Goal: Check status: Check status

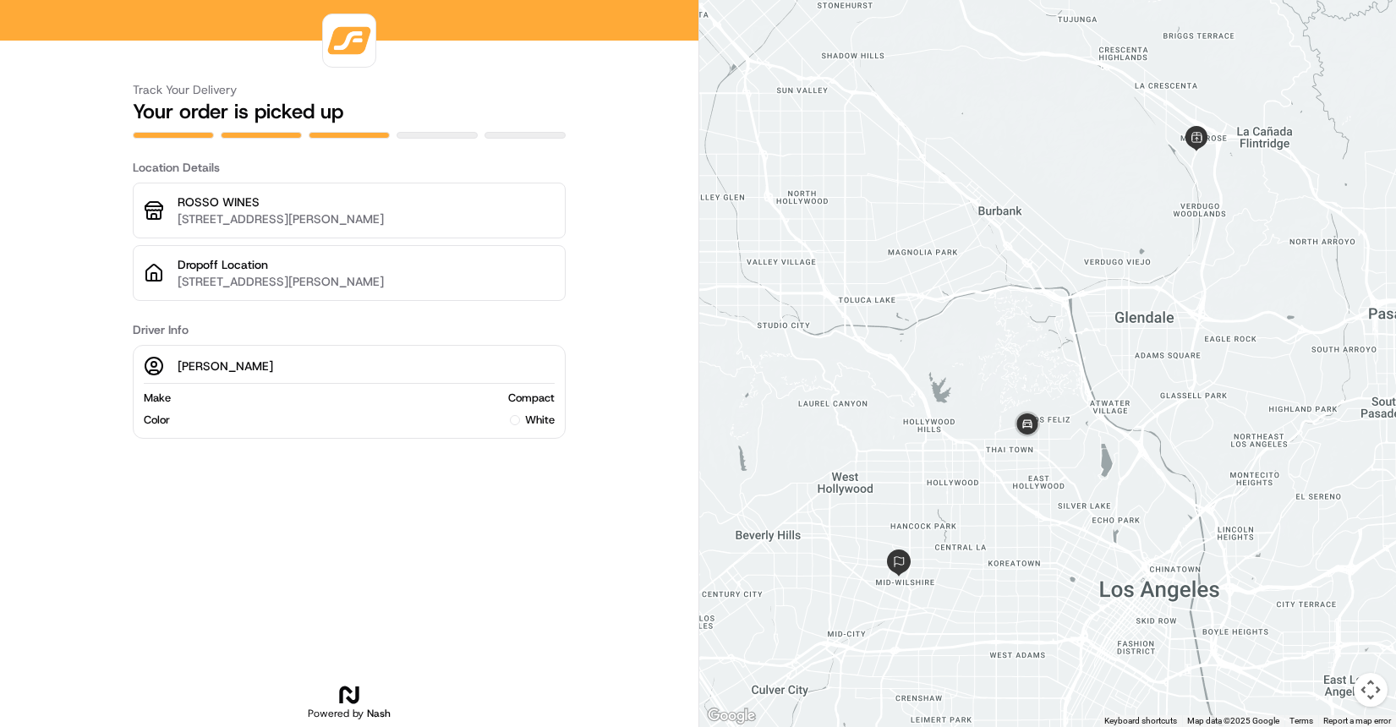
click at [200, 364] on p "[PERSON_NAME]" at bounding box center [226, 366] width 96 height 17
drag, startPoint x: 200, startPoint y: 364, endPoint x: 197, endPoint y: 355, distance: 8.8
click at [200, 363] on p "[PERSON_NAME]" at bounding box center [226, 366] width 96 height 17
click at [197, 355] on div "Eddy F. Make Compact Color white" at bounding box center [349, 392] width 433 height 94
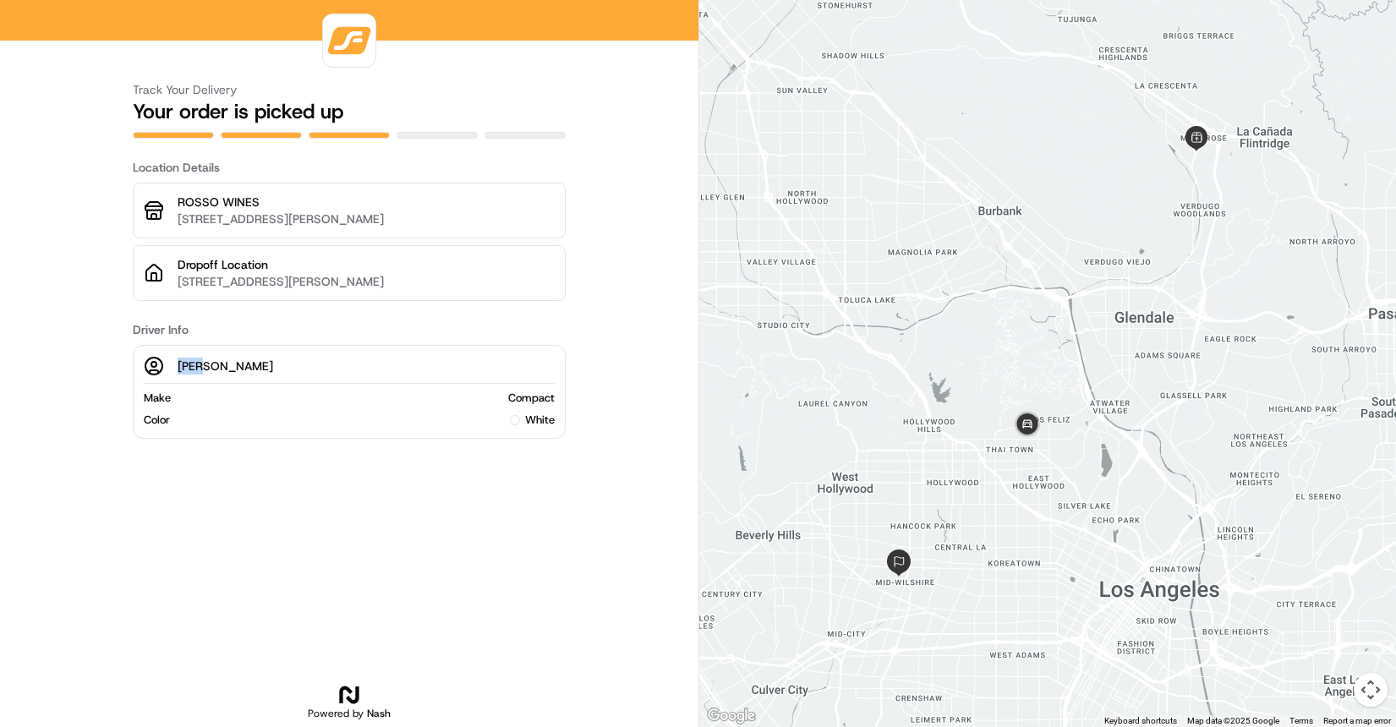
click at [198, 355] on div "Eddy F. Make Compact Color white" at bounding box center [349, 392] width 433 height 94
click at [257, 282] on p "849 Cochran Ave, Los Angeles, CA 90036, USA" at bounding box center [366, 281] width 377 height 17
click at [353, 45] on img at bounding box center [349, 41] width 46 height 46
click at [197, 367] on p "[PERSON_NAME]" at bounding box center [226, 366] width 96 height 17
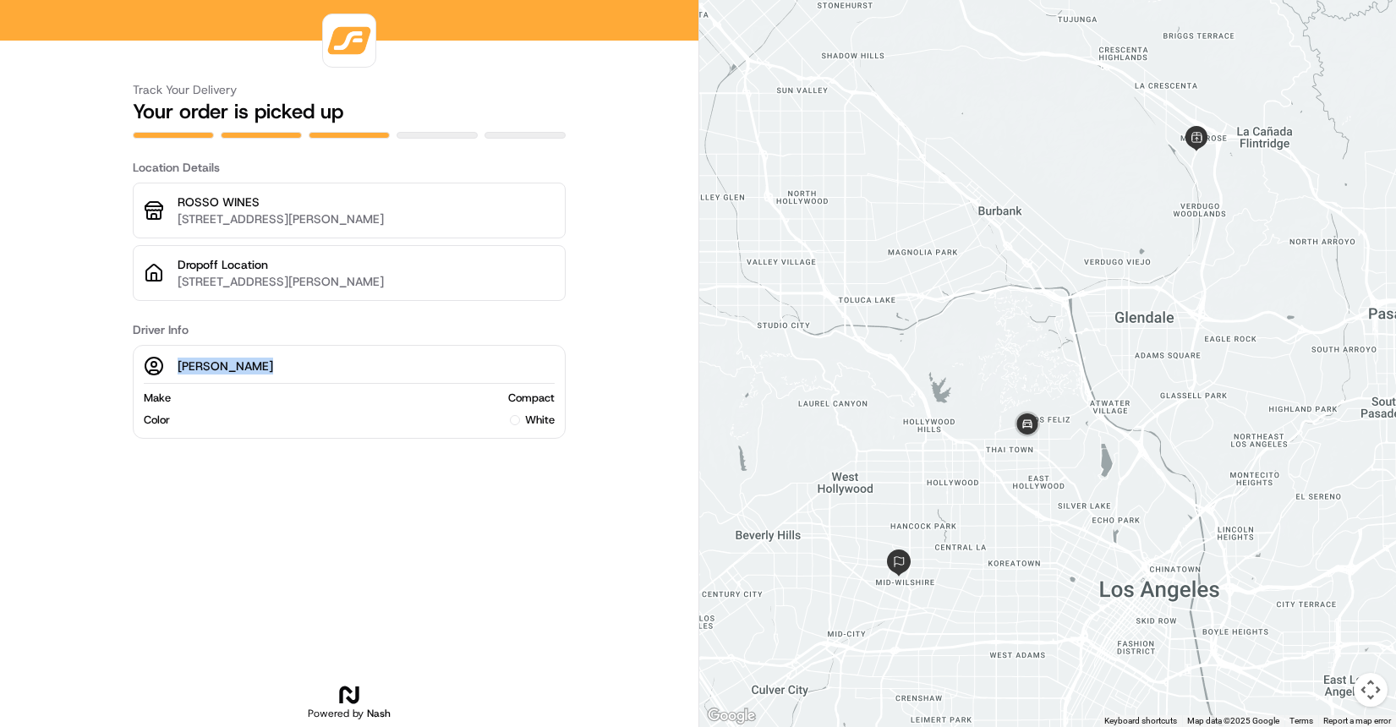
click at [197, 367] on p "[PERSON_NAME]" at bounding box center [226, 366] width 96 height 17
click at [902, 561] on img at bounding box center [898, 563] width 27 height 27
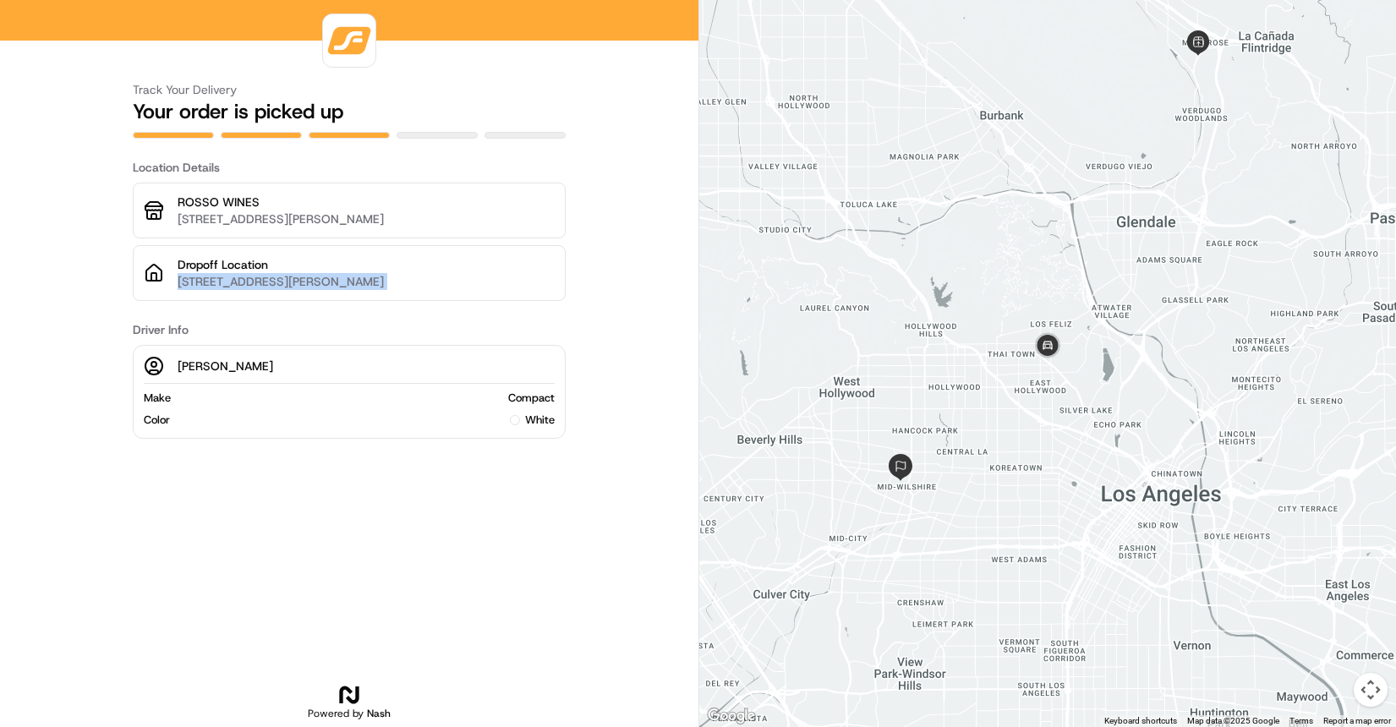
drag, startPoint x: 178, startPoint y: 283, endPoint x: 161, endPoint y: 321, distance: 40.9
click at [161, 321] on div "Track Your Delivery Your order is picked up Location Details ROSSO WINES 3461 N…" at bounding box center [349, 390] width 433 height 673
click at [167, 312] on div "Track Your Delivery Your order is picked up Location Details ROSSO WINES 3461 N…" at bounding box center [349, 390] width 433 height 673
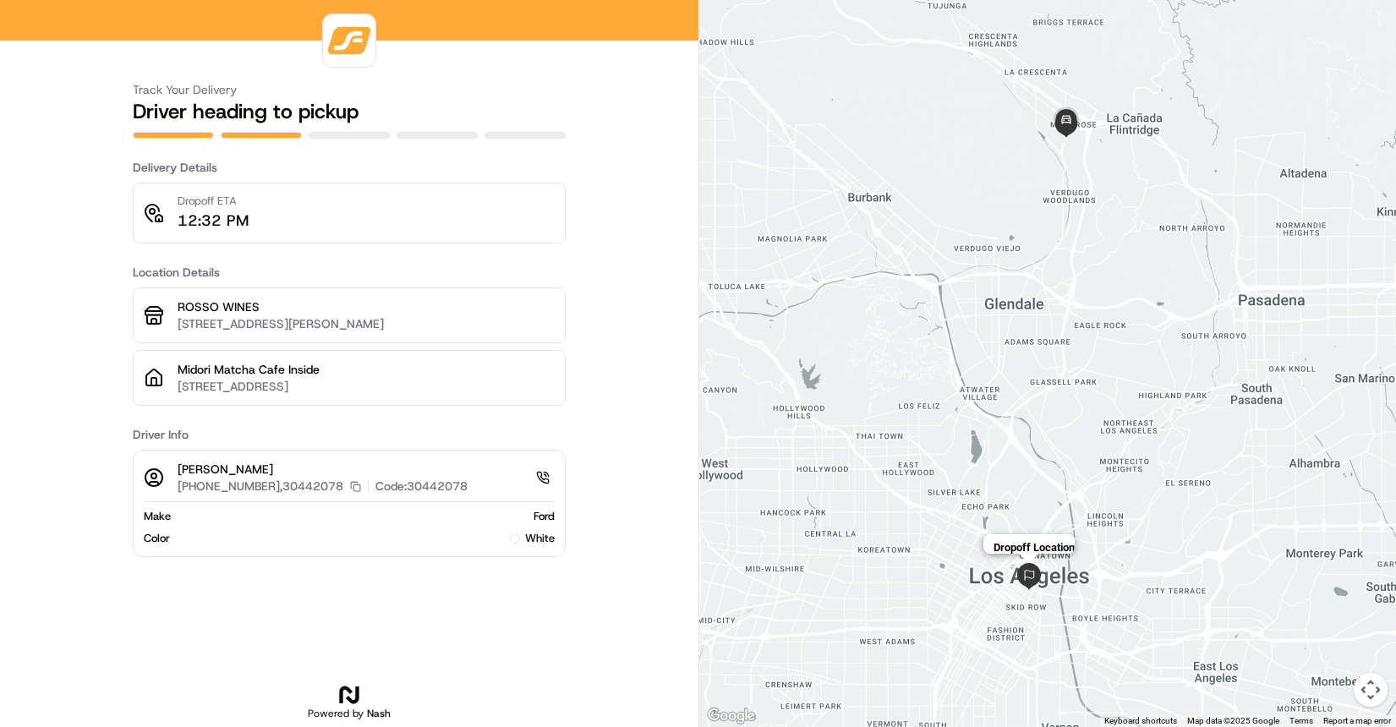
click at [1027, 576] on img at bounding box center [1029, 576] width 27 height 27
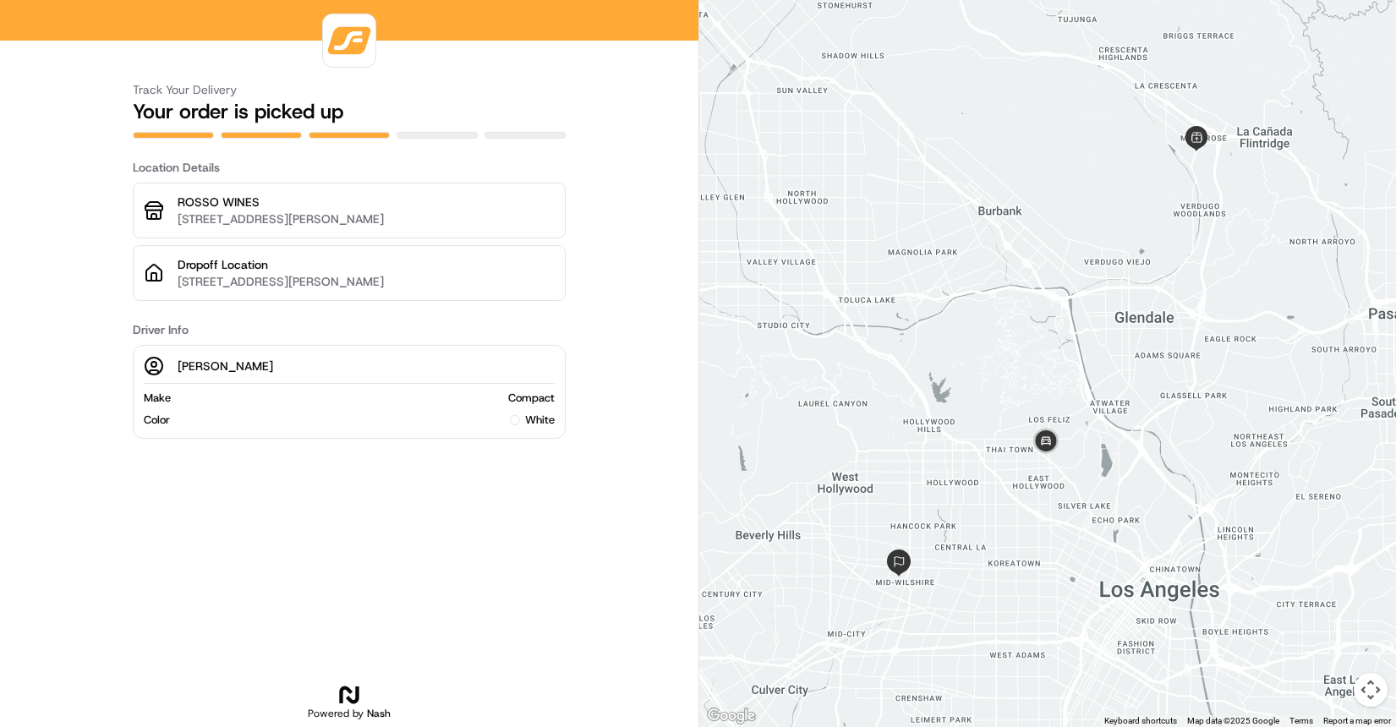
drag, startPoint x: 450, startPoint y: 277, endPoint x: 171, endPoint y: 278, distance: 279.1
click at [171, 278] on div "Dropoff Location 849 Cochran Ave, Los Angeles, CA 90036, USA" at bounding box center [349, 273] width 433 height 56
copy p "[STREET_ADDRESS][PERSON_NAME]"
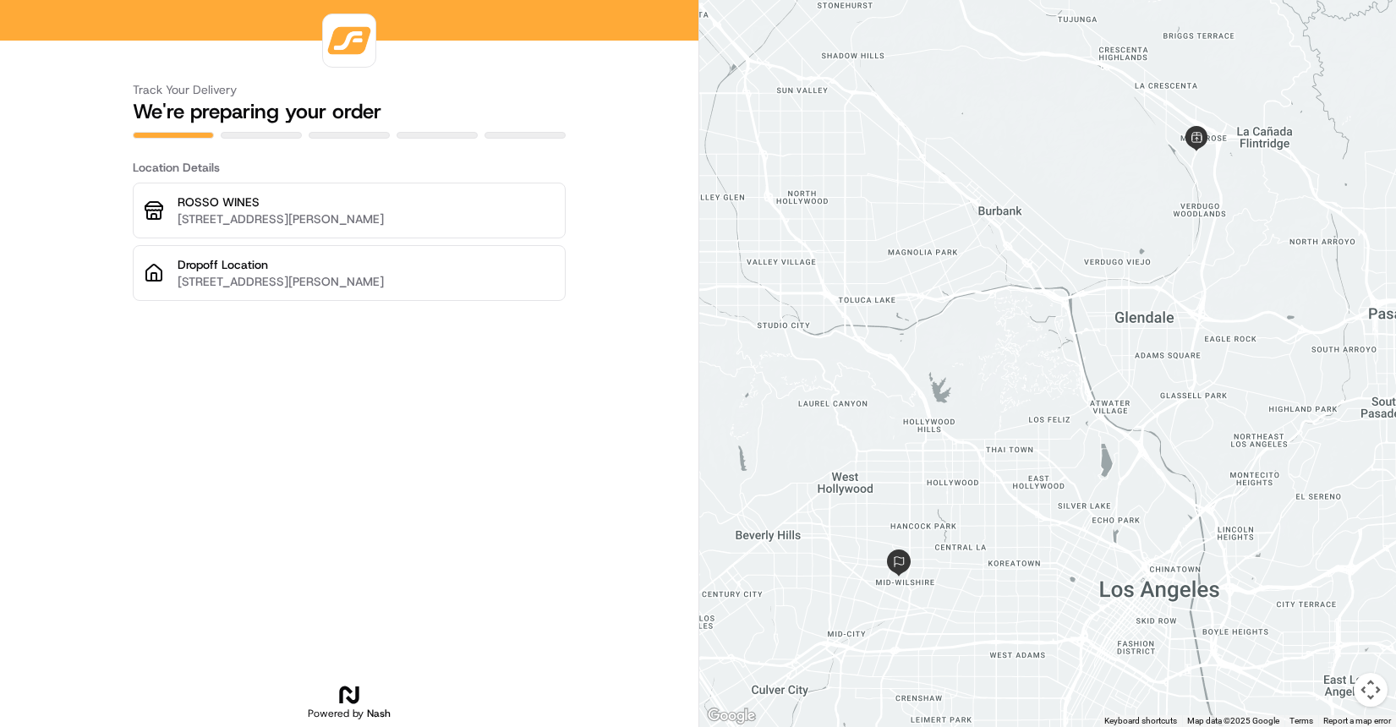
click at [521, 360] on div "Track Your Delivery We're preparing your order Location Details ROSSO WINES [ST…" at bounding box center [349, 390] width 433 height 673
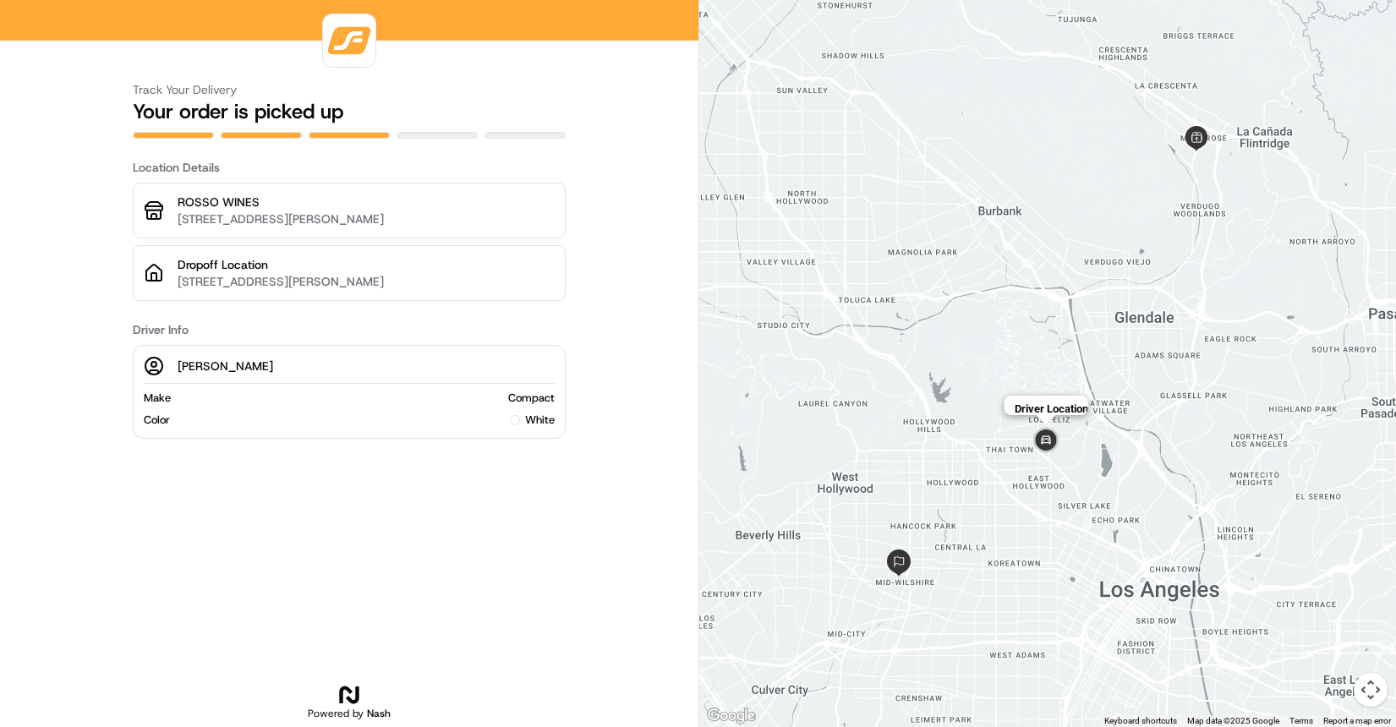
click at [1051, 447] on img at bounding box center [1046, 442] width 34 height 34
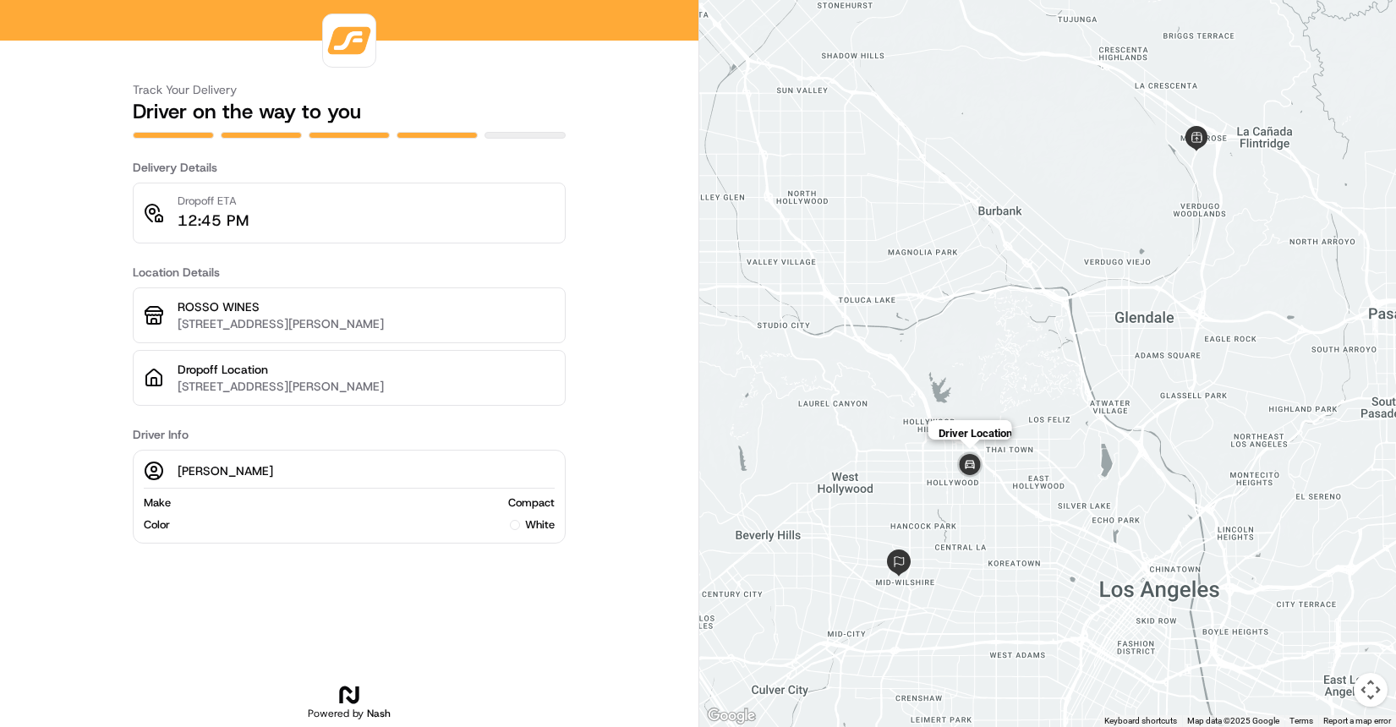
click at [968, 469] on img at bounding box center [970, 466] width 34 height 34
click at [1151, 595] on div at bounding box center [1048, 363] width 698 height 727
